Goal: Task Accomplishment & Management: Complete application form

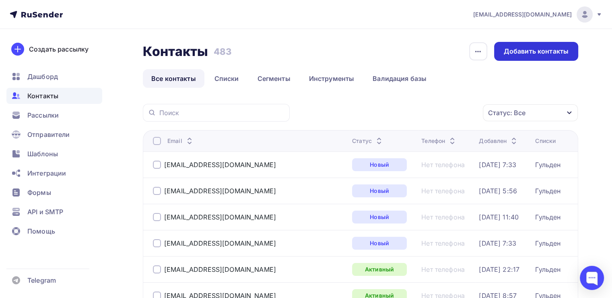
click at [539, 52] on div "Добавить контакты" at bounding box center [536, 51] width 65 height 9
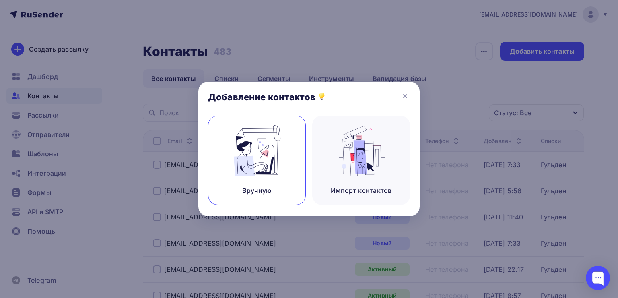
click at [268, 167] on img at bounding box center [257, 150] width 54 height 51
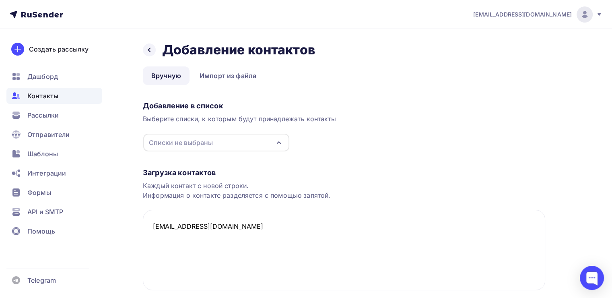
click at [280, 143] on icon "button" at bounding box center [278, 143] width 3 height 2
type textarea "[EMAIL_ADDRESS][DOMAIN_NAME]"
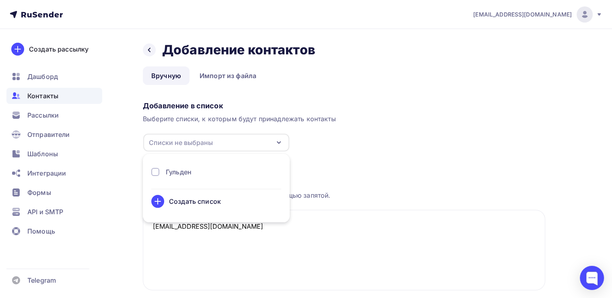
click at [172, 170] on div "Гульден" at bounding box center [179, 172] width 26 height 10
click at [401, 172] on div "Загрузка контактов" at bounding box center [344, 173] width 402 height 10
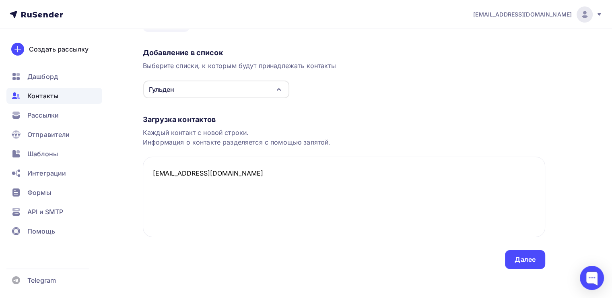
scroll to position [56, 0]
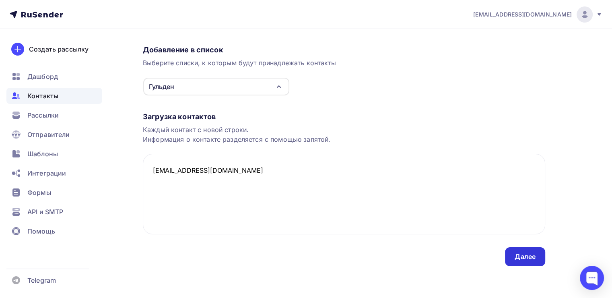
click at [524, 258] on div "Далее" at bounding box center [525, 256] width 21 height 9
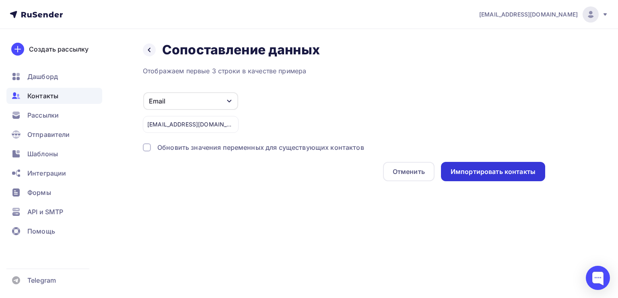
click at [483, 177] on div "Импортировать контакты" at bounding box center [493, 171] width 104 height 19
